Goal: Obtain resource: Download file/media

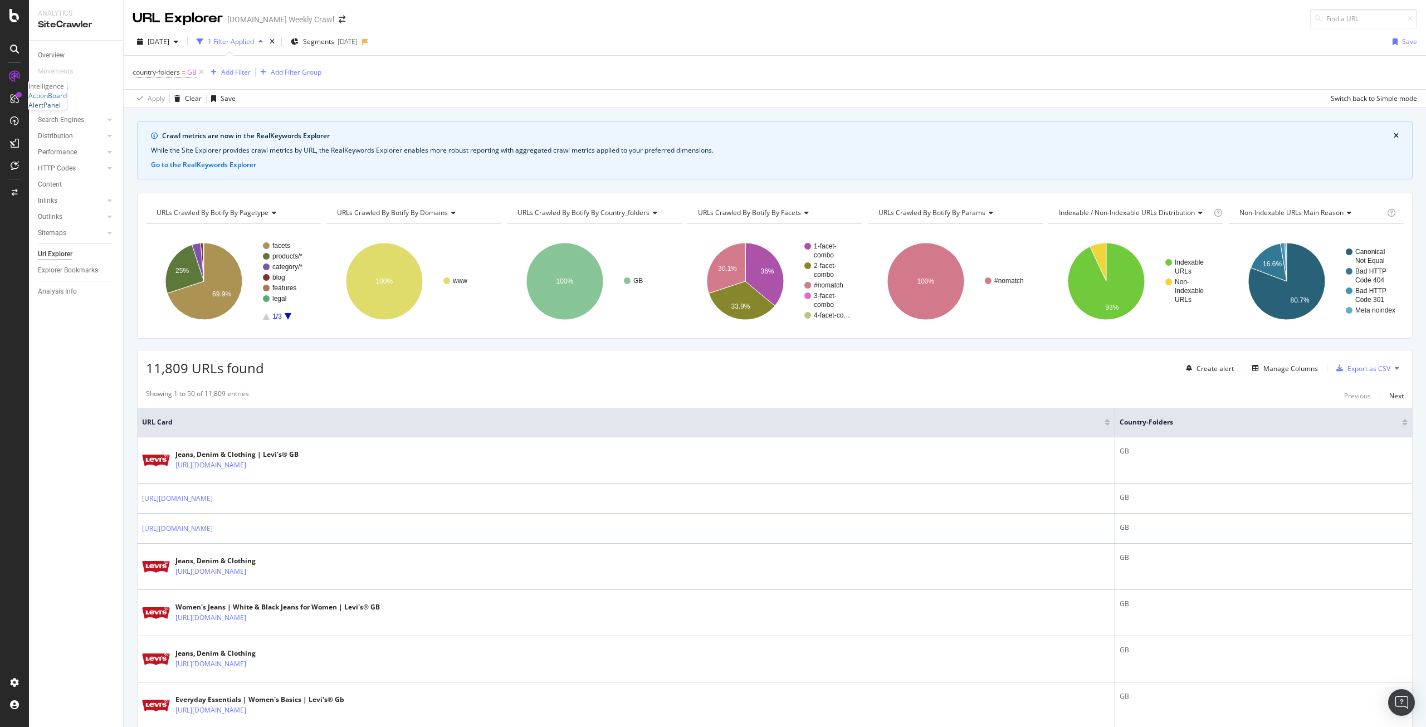
click at [56, 110] on div "AlertPanel" at bounding box center [44, 104] width 32 height 9
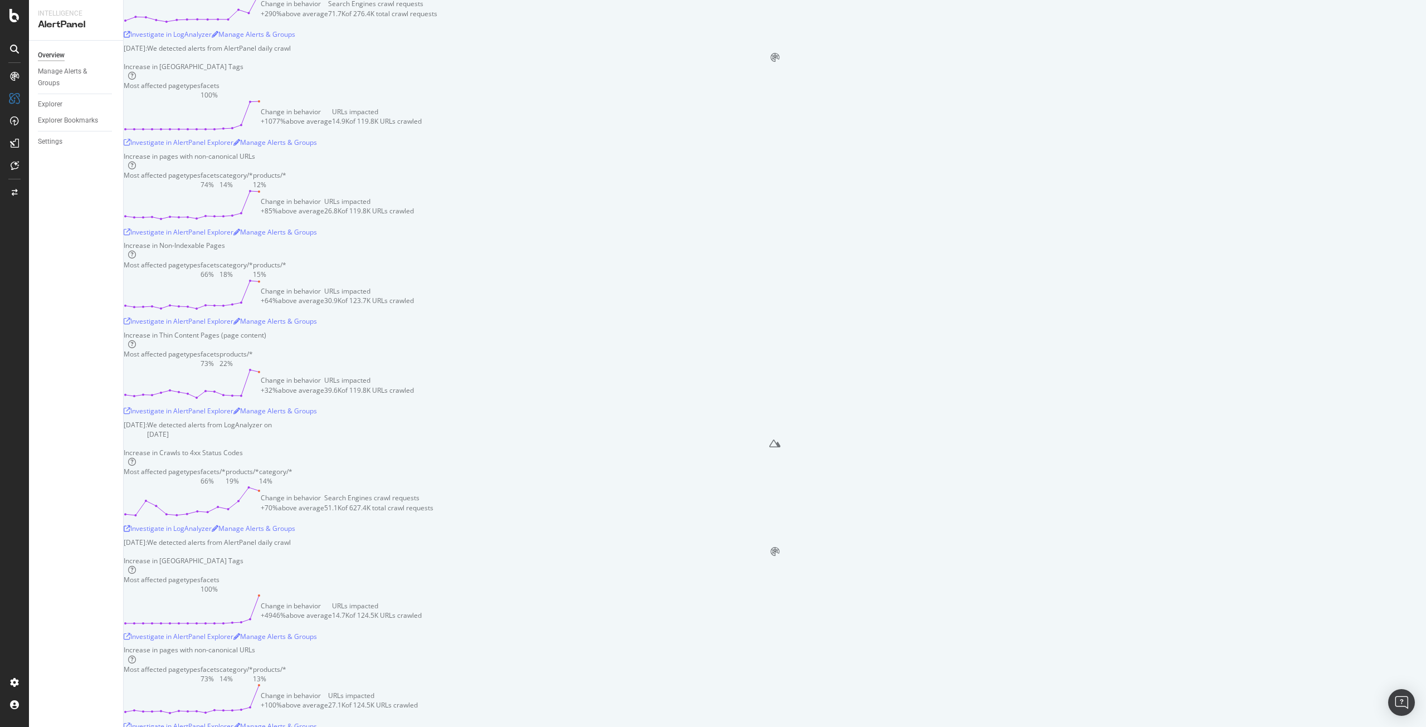
scroll to position [468, 0]
click at [233, 147] on div "Investigate in AlertPanel Explorer" at bounding box center [179, 142] width 110 height 9
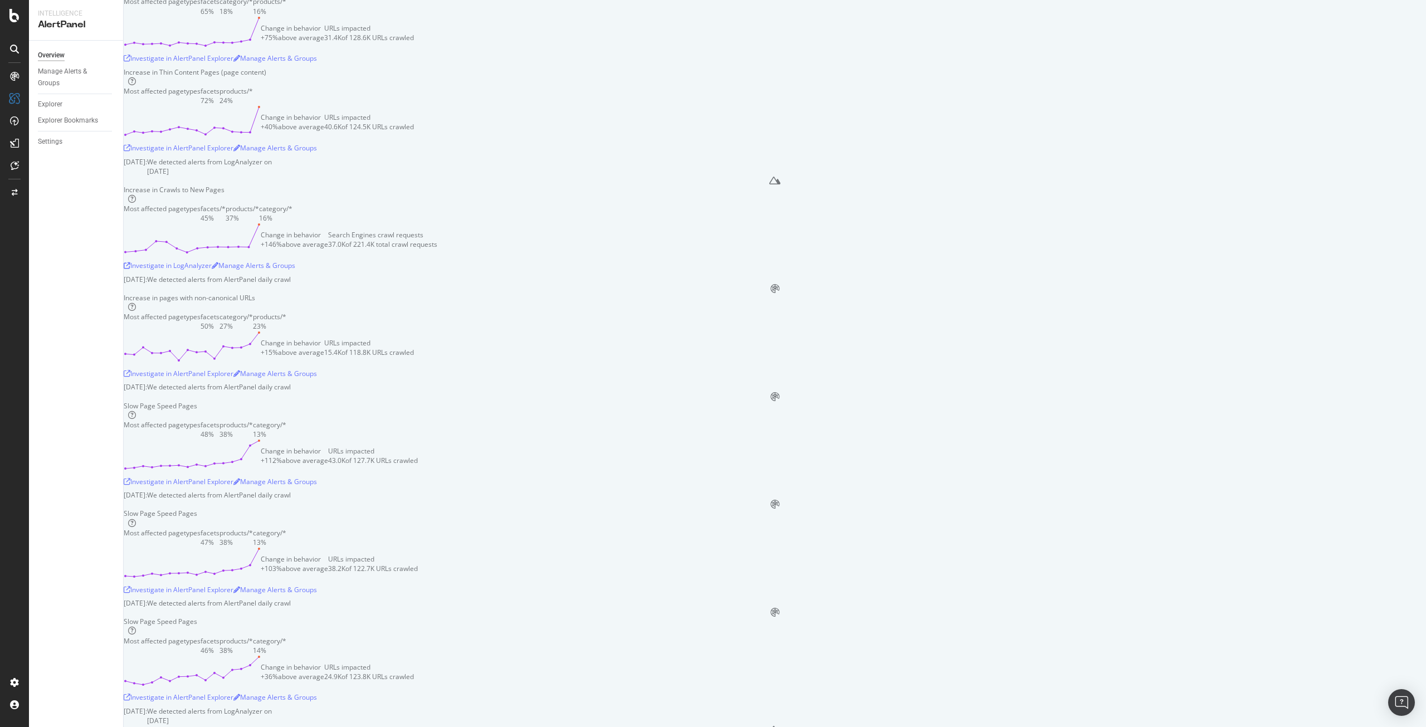
scroll to position [1223, 0]
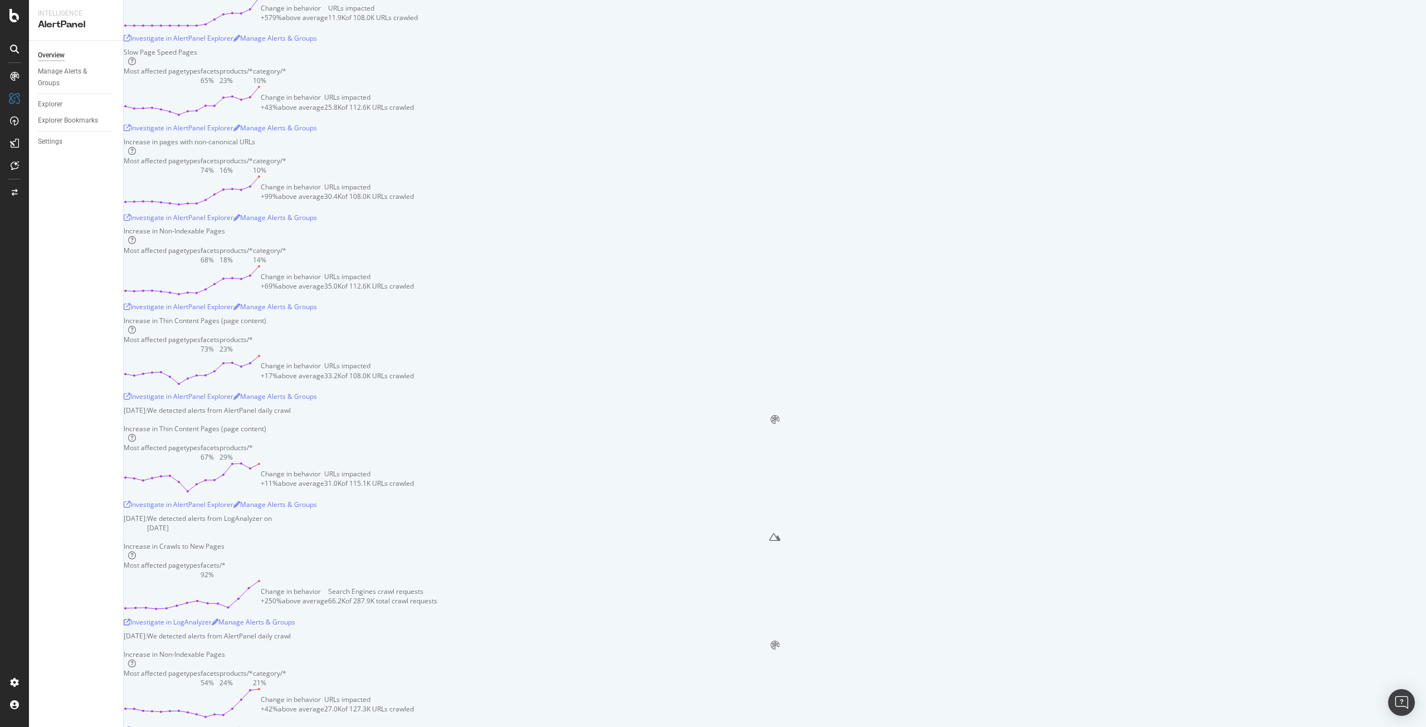
scroll to position [2279, 0]
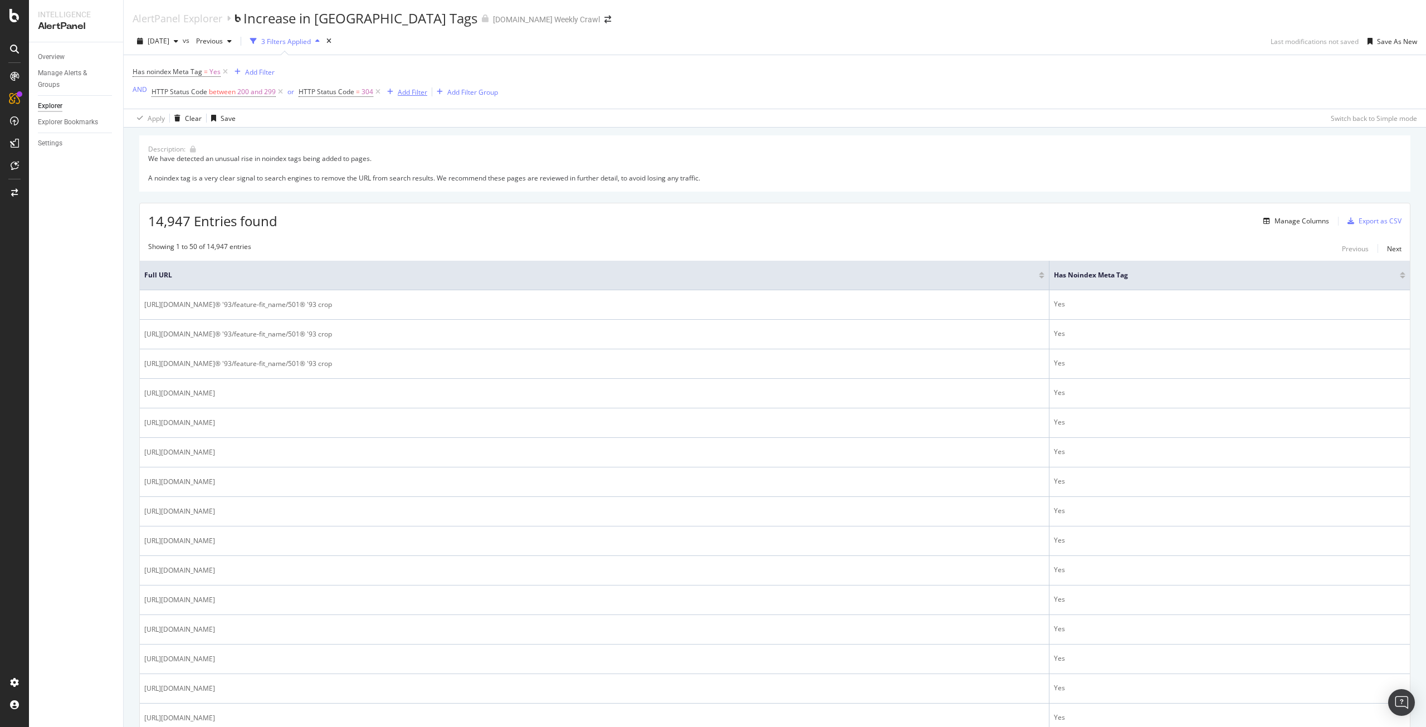
click at [411, 89] on div "Add Filter" at bounding box center [413, 91] width 30 height 9
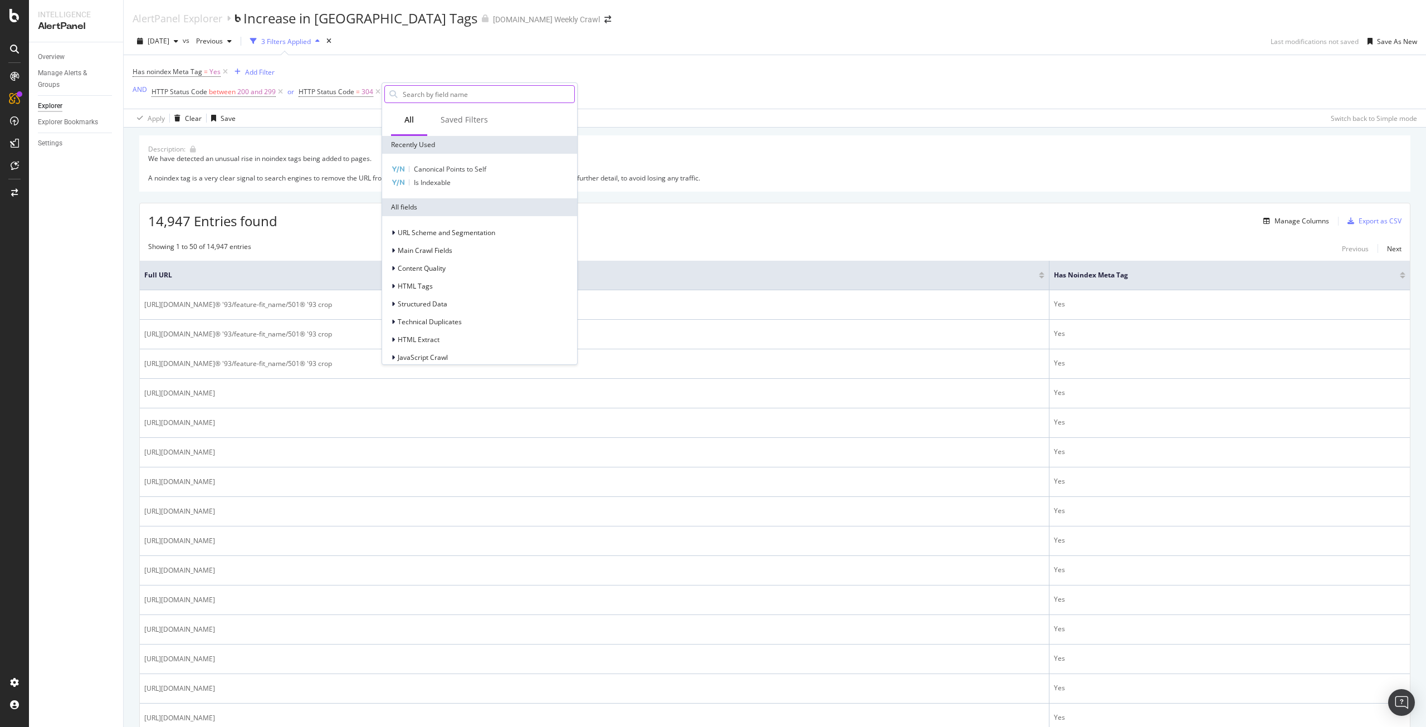
click at [463, 91] on input "text" at bounding box center [488, 94] width 173 height 17
click at [456, 169] on span "Canonical Points to Self" at bounding box center [450, 168] width 72 height 9
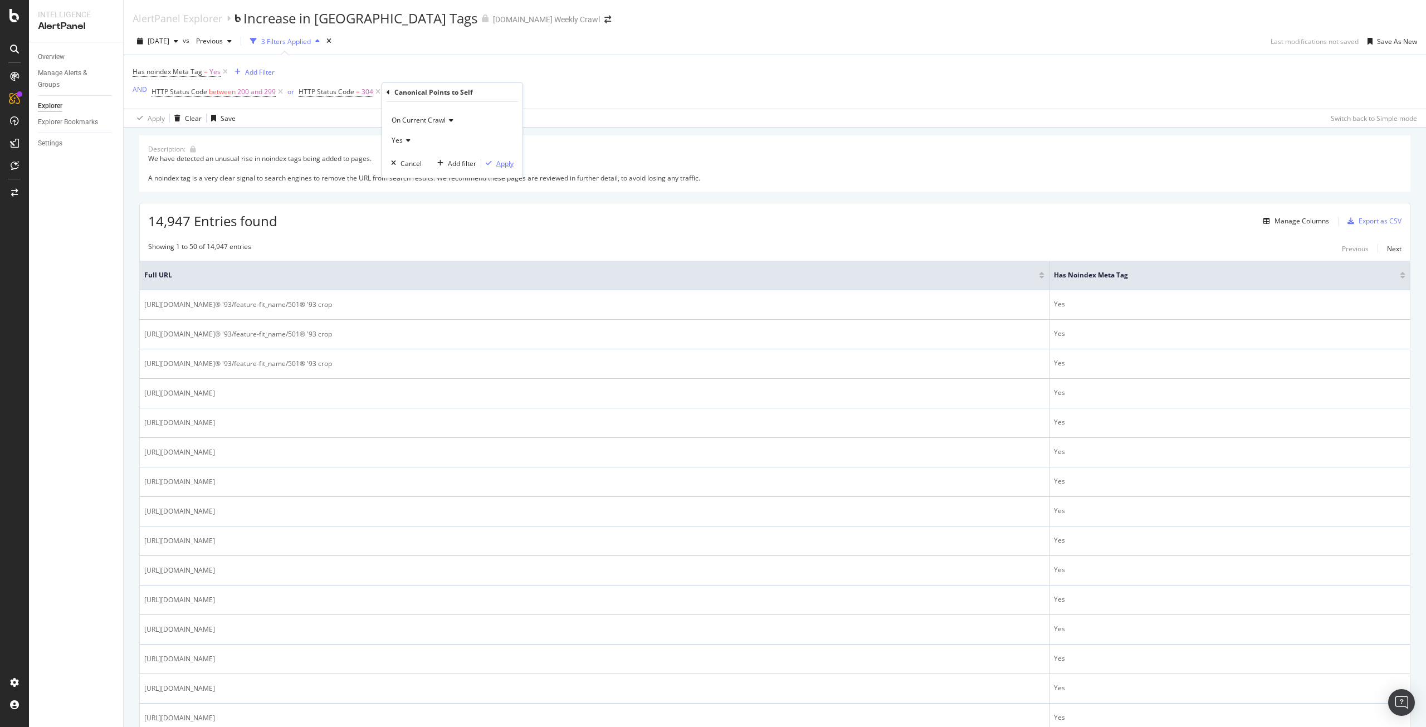
click at [505, 164] on div "Apply" at bounding box center [504, 163] width 17 height 9
click at [1376, 220] on div "Export as CSV" at bounding box center [1380, 220] width 43 height 9
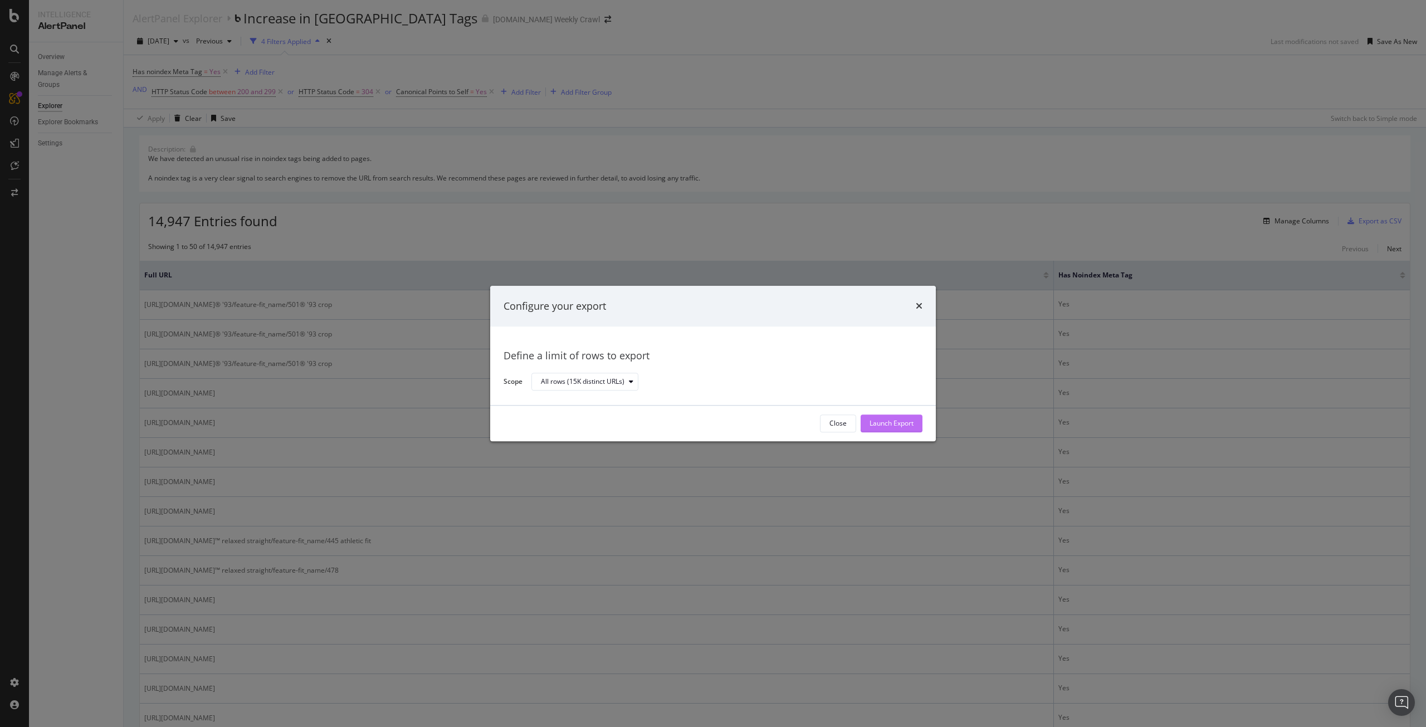
click at [910, 418] on div "Launch Export" at bounding box center [892, 423] width 44 height 17
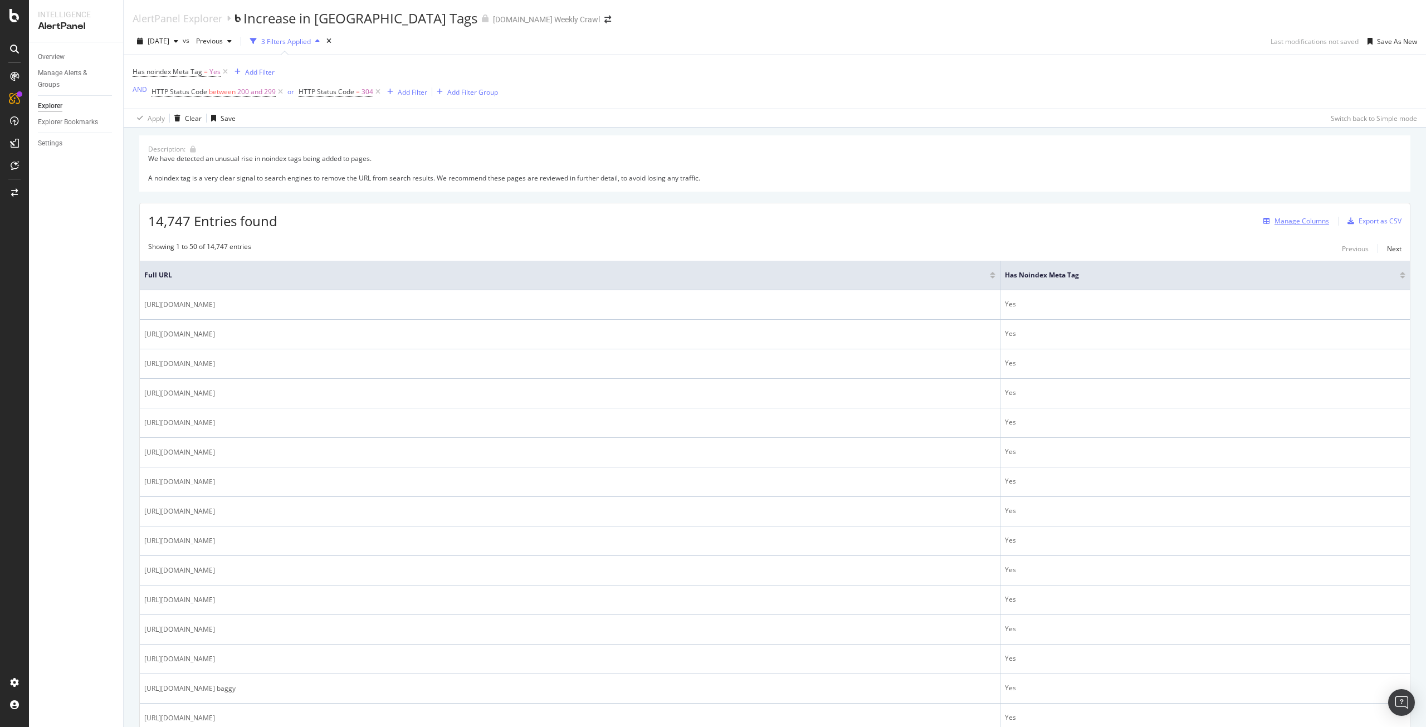
click at [1289, 223] on div "Manage Columns" at bounding box center [1301, 220] width 55 height 9
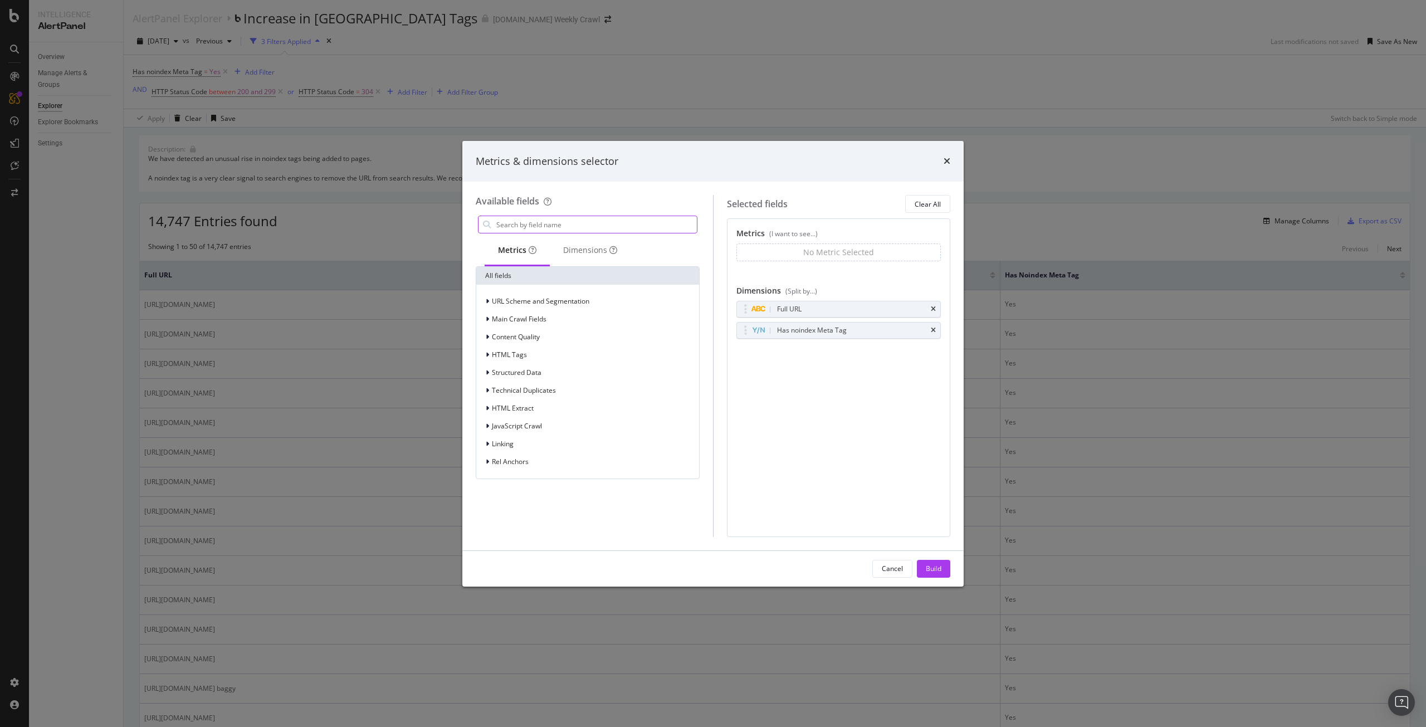
click at [579, 222] on input "modal" at bounding box center [596, 224] width 202 height 17
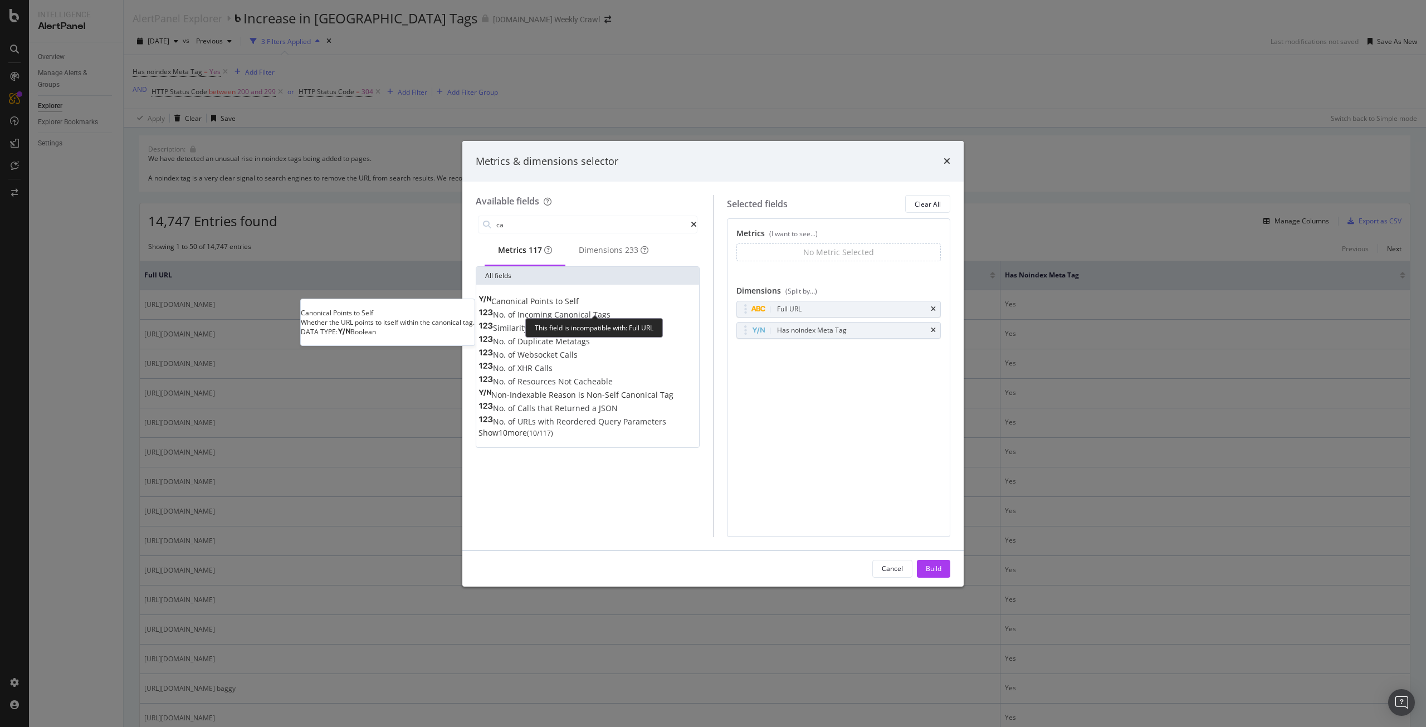
type input "ca"
click at [555, 304] on span "Points" at bounding box center [542, 301] width 25 height 11
click at [517, 306] on span "Canonical" at bounding box center [510, 301] width 39 height 11
click at [548, 300] on div "Canonical Points to Self" at bounding box center [528, 301] width 100 height 11
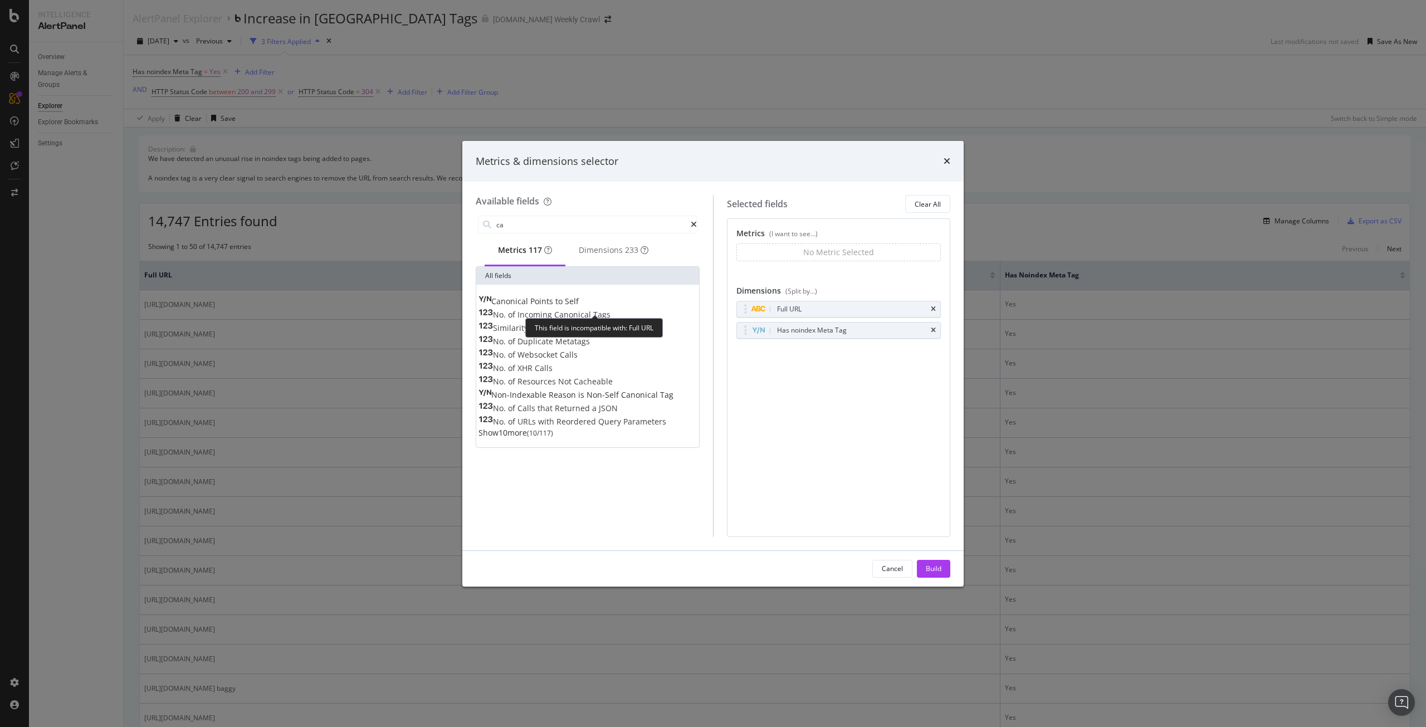
click at [548, 300] on div "Canonical Points to Self" at bounding box center [528, 301] width 100 height 11
click at [693, 226] on icon "modal" at bounding box center [694, 225] width 6 height 8
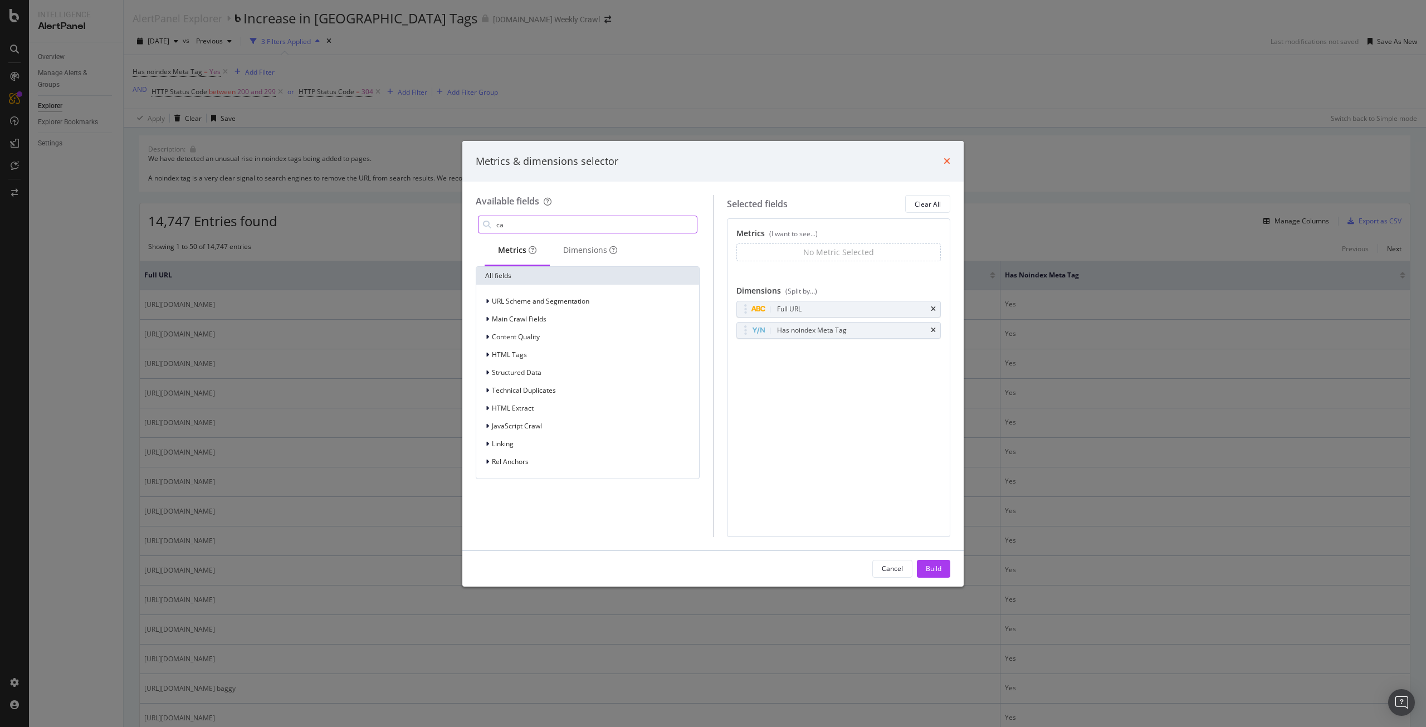
click at [946, 165] on icon "times" at bounding box center [947, 161] width 7 height 9
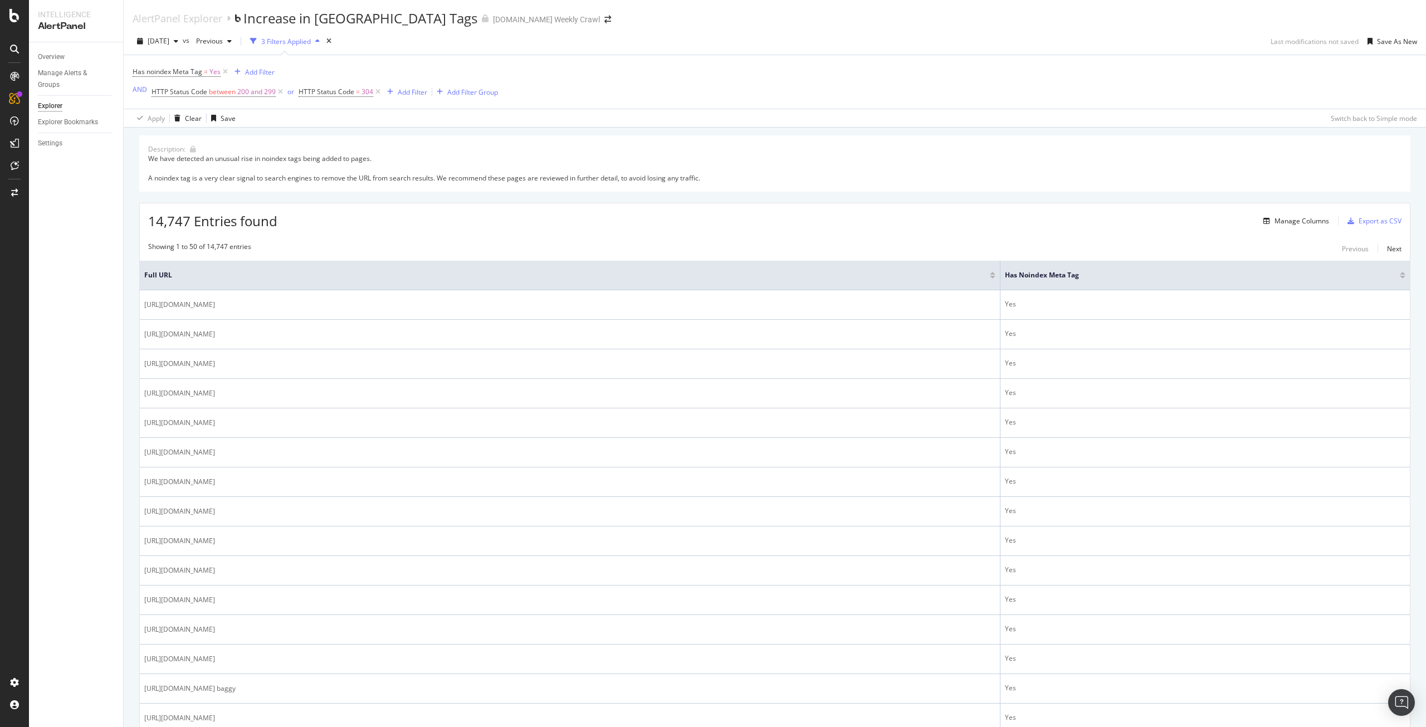
click at [1174, 252] on div "Showing 1 to 50 of 14,747 entries Previous Next" at bounding box center [775, 248] width 1270 height 13
click at [1263, 218] on icon "button" at bounding box center [1266, 221] width 7 height 7
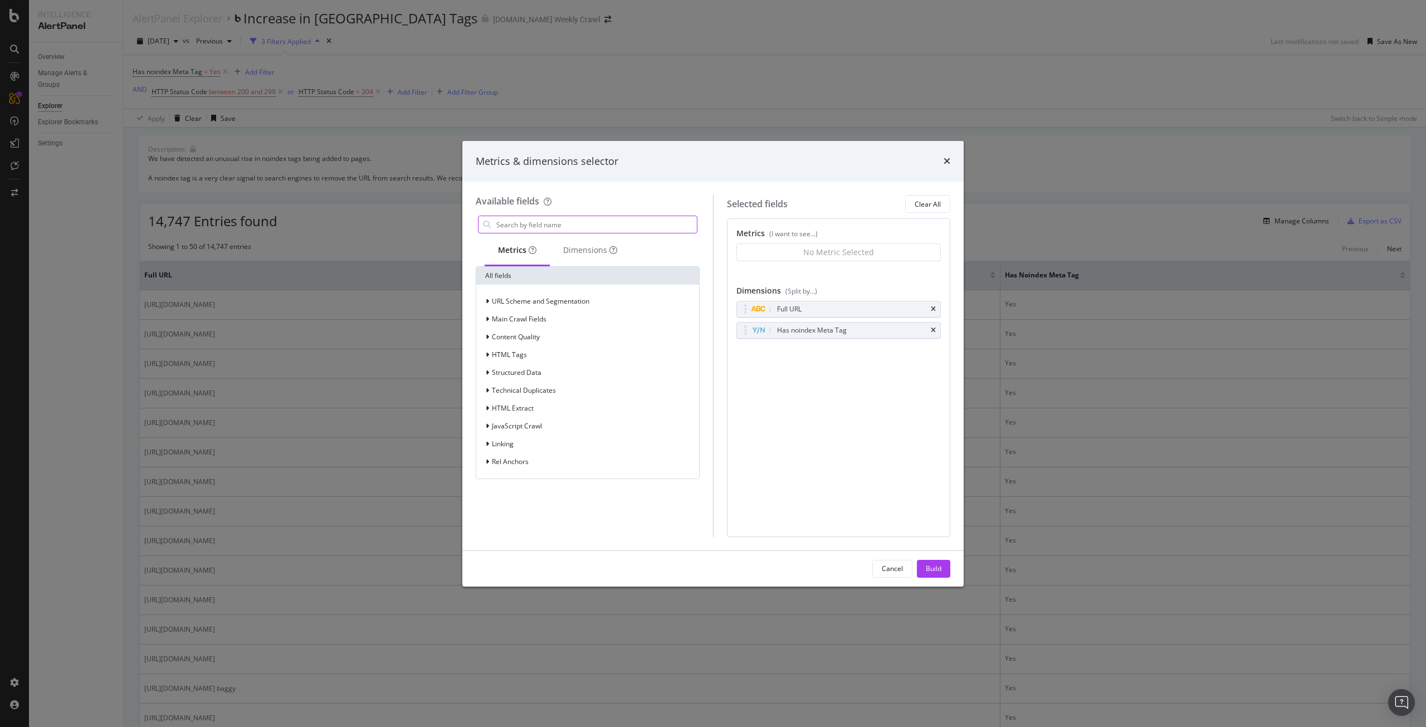
click at [602, 224] on input "modal" at bounding box center [596, 224] width 202 height 17
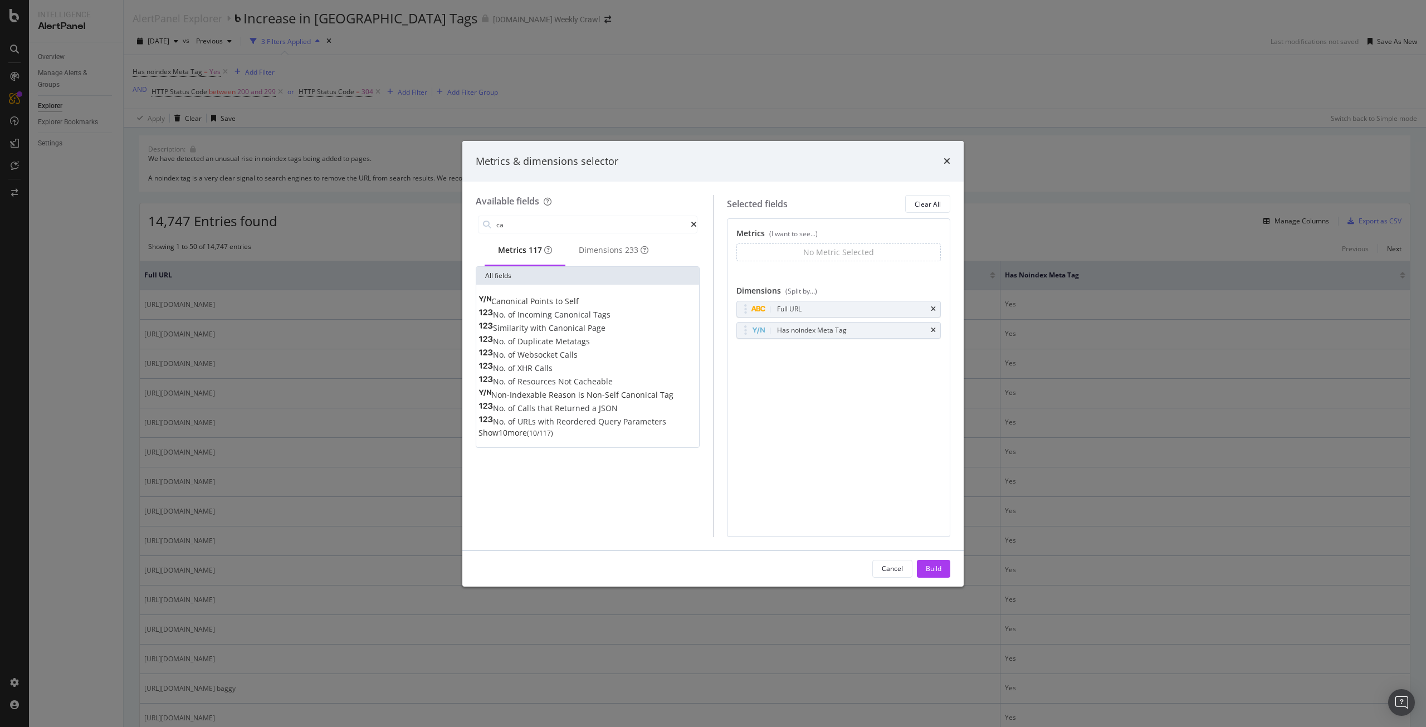
click at [506, 438] on span "Show 10 more" at bounding box center [502, 432] width 48 height 11
click at [600, 226] on input "ca" at bounding box center [593, 224] width 196 height 17
type input "o"
type input "canon"
click at [577, 430] on div "canon Metrics 6 Dimensions 12 All fields Canonical Points to Self No. of Incomi…" at bounding box center [588, 374] width 224 height 323
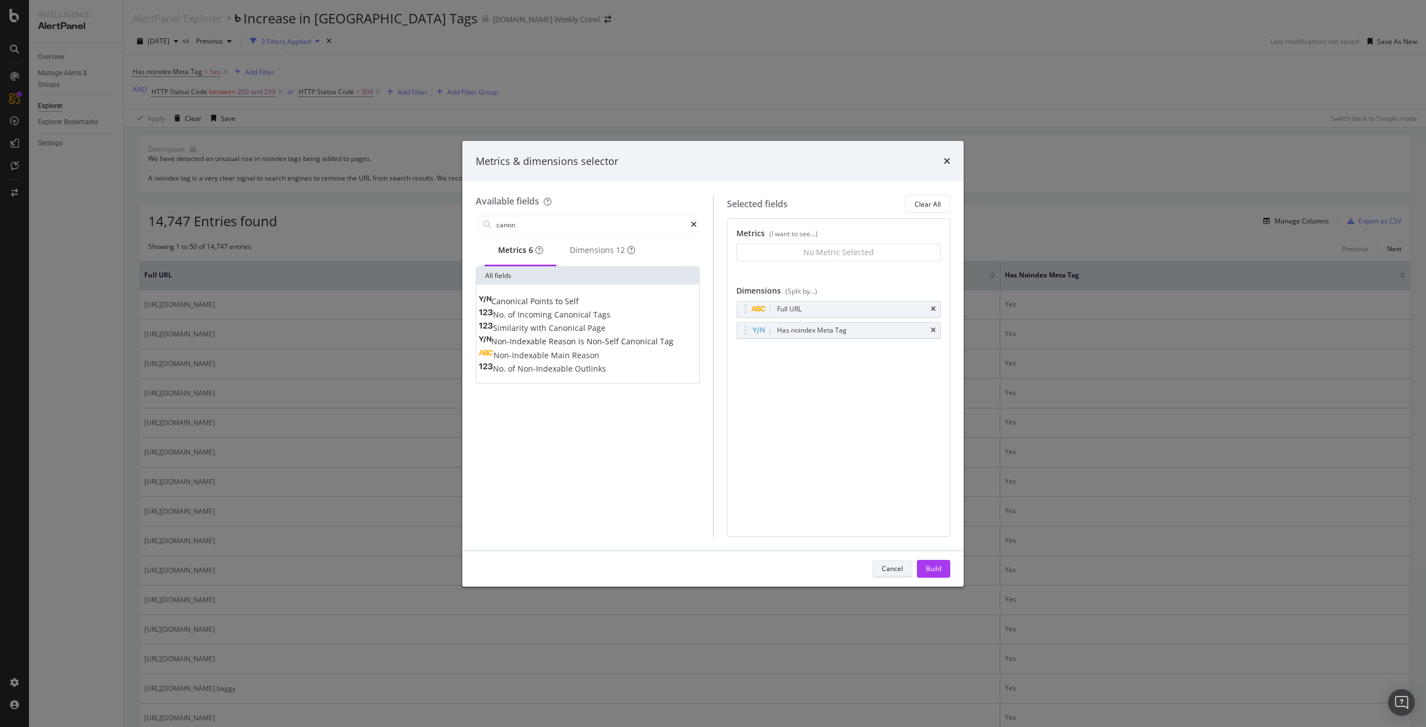
click at [905, 572] on button "Cancel" at bounding box center [892, 569] width 40 height 18
